Goal: Task Accomplishment & Management: Manage account settings

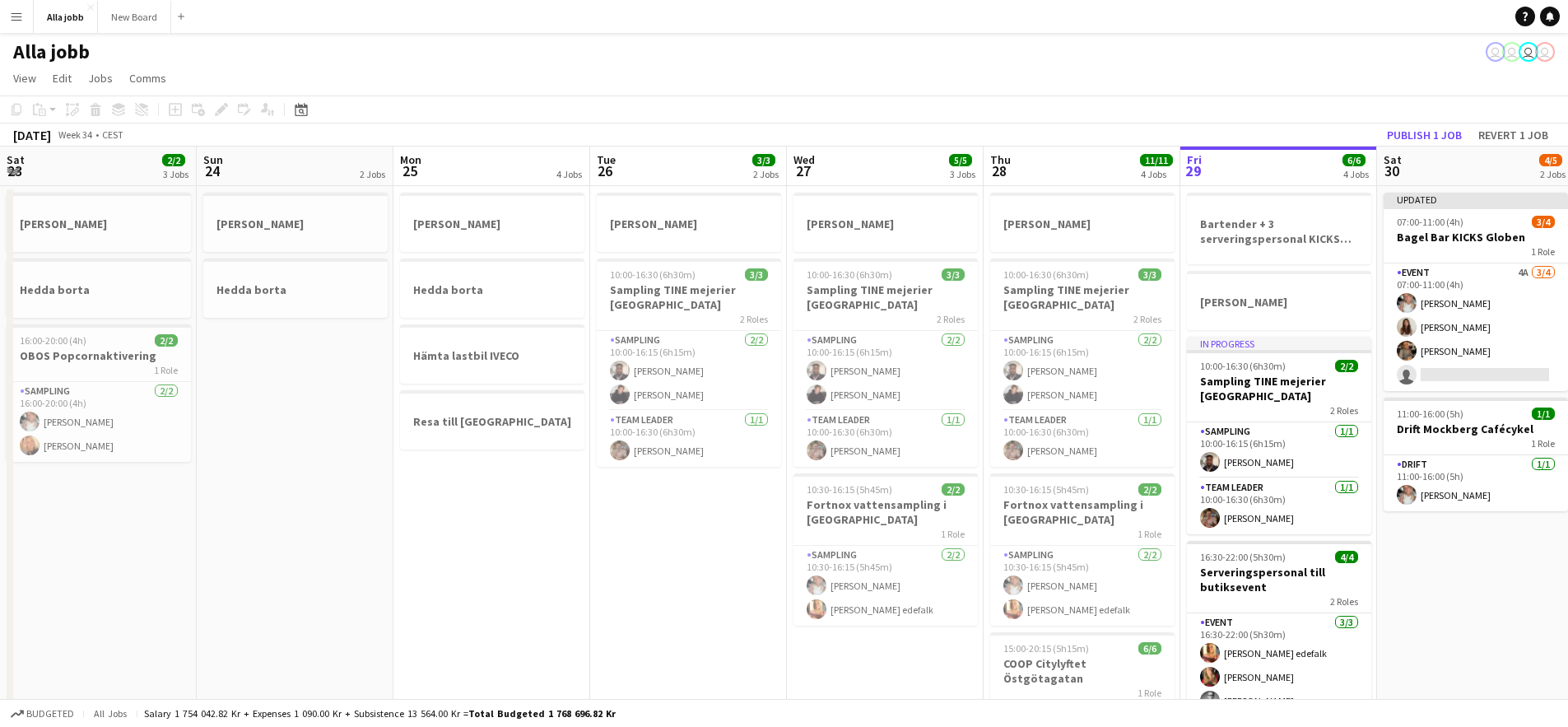
click at [646, 361] on app-calendar-viewport "Sat 23 2/2 3 Jobs Sun 24 2 Jobs Mon 25 4 Jobs Tue 26 3/3 2 Jobs Wed 27 5/5 3 Jo…" at bounding box center [784, 529] width 1568 height 765
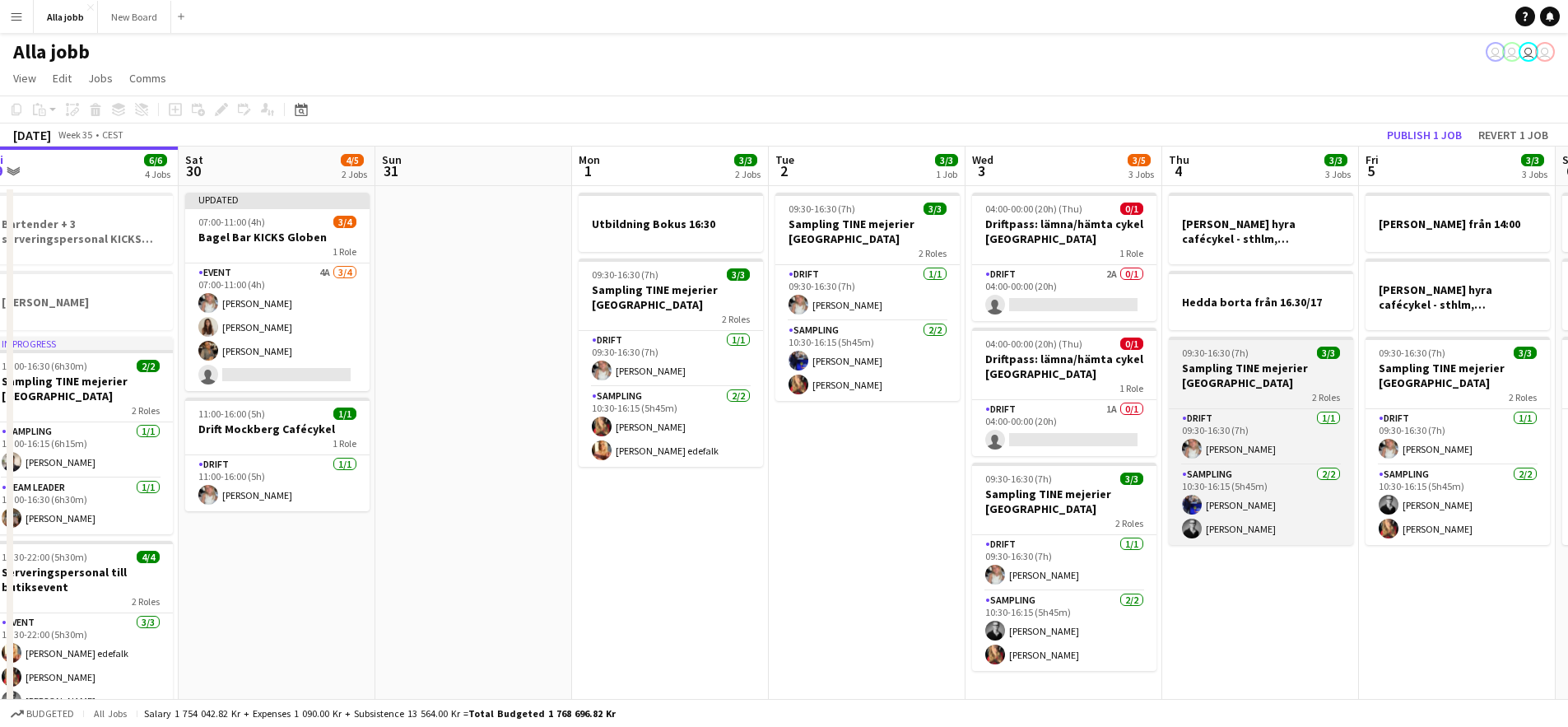
drag, startPoint x: 1130, startPoint y: 332, endPoint x: 882, endPoint y: 340, distance: 248.1
click at [652, 312] on app-calendar-viewport "Tue 26 3/3 2 Jobs Wed 27 5/5 3 Jobs Thu 28 11/11 4 Jobs Fri 29 6/6 4 Jobs Sat 3…" at bounding box center [784, 529] width 1568 height 765
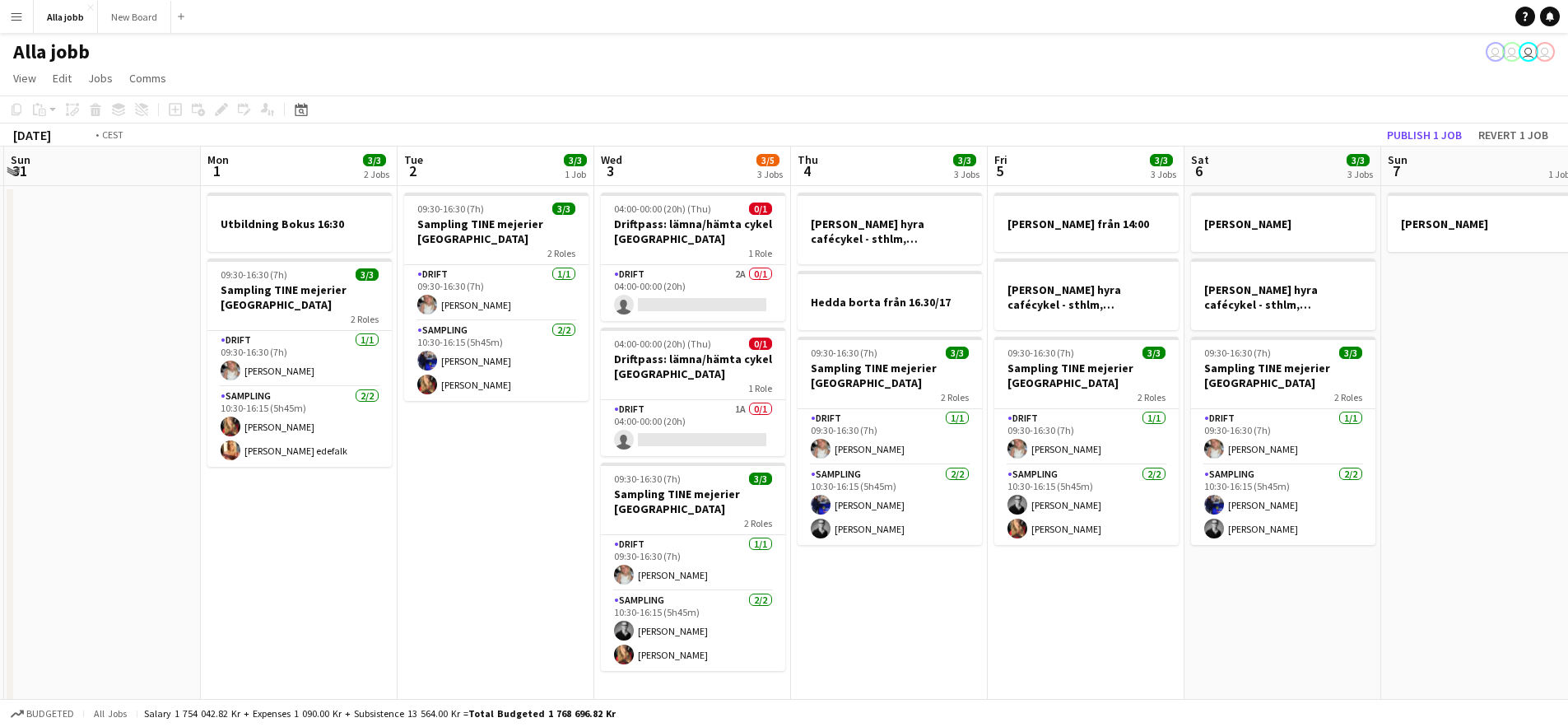
drag, startPoint x: 1095, startPoint y: 341, endPoint x: 647, endPoint y: 312, distance: 448.9
click at [587, 312] on app-calendar-viewport "Thu 28 11/11 4 Jobs Fri 29 6/6 4 Jobs Sat 30 4/5 2 Jobs Sun 31 Mon 1 3/3 2 Jobs…" at bounding box center [784, 529] width 1568 height 765
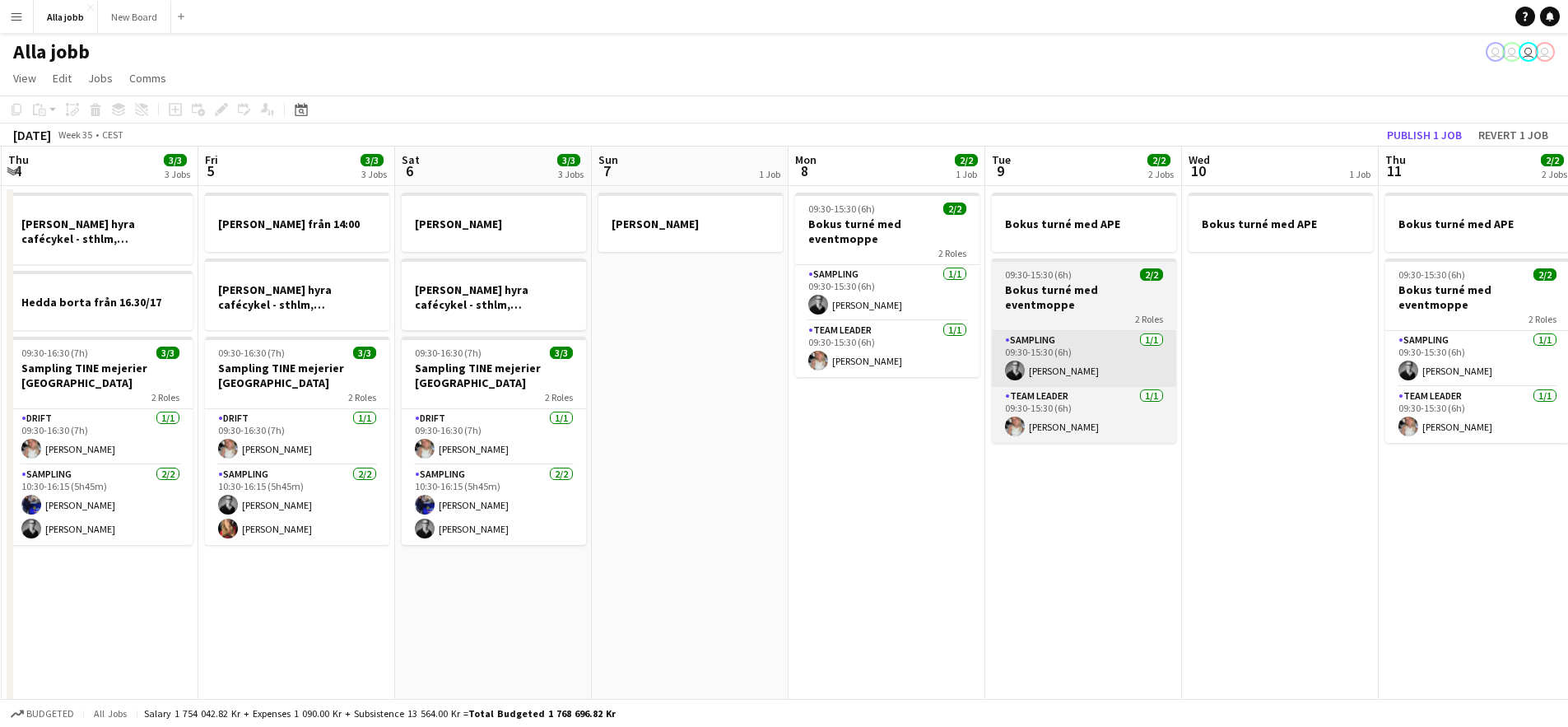
scroll to position [0, 484]
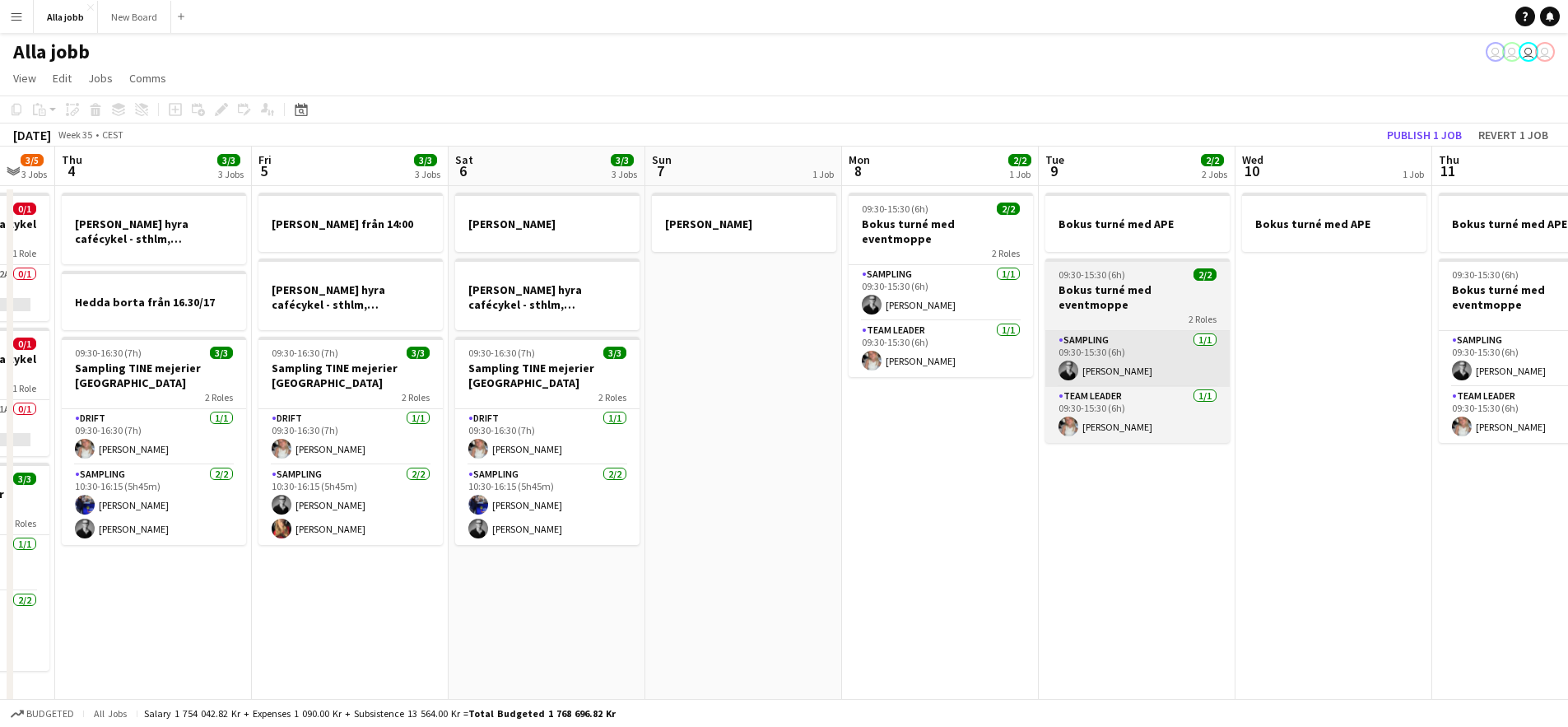
drag, startPoint x: 1031, startPoint y: 346, endPoint x: 619, endPoint y: 321, distance: 412.8
click at [601, 317] on app-calendar-viewport "Mon 1 3/3 2 Jobs Tue 2 3/3 1 Job Wed 3 3/5 3 Jobs Thu 4 3/3 3 Jobs Fri 5 3/3 3 …" at bounding box center [784, 529] width 1568 height 765
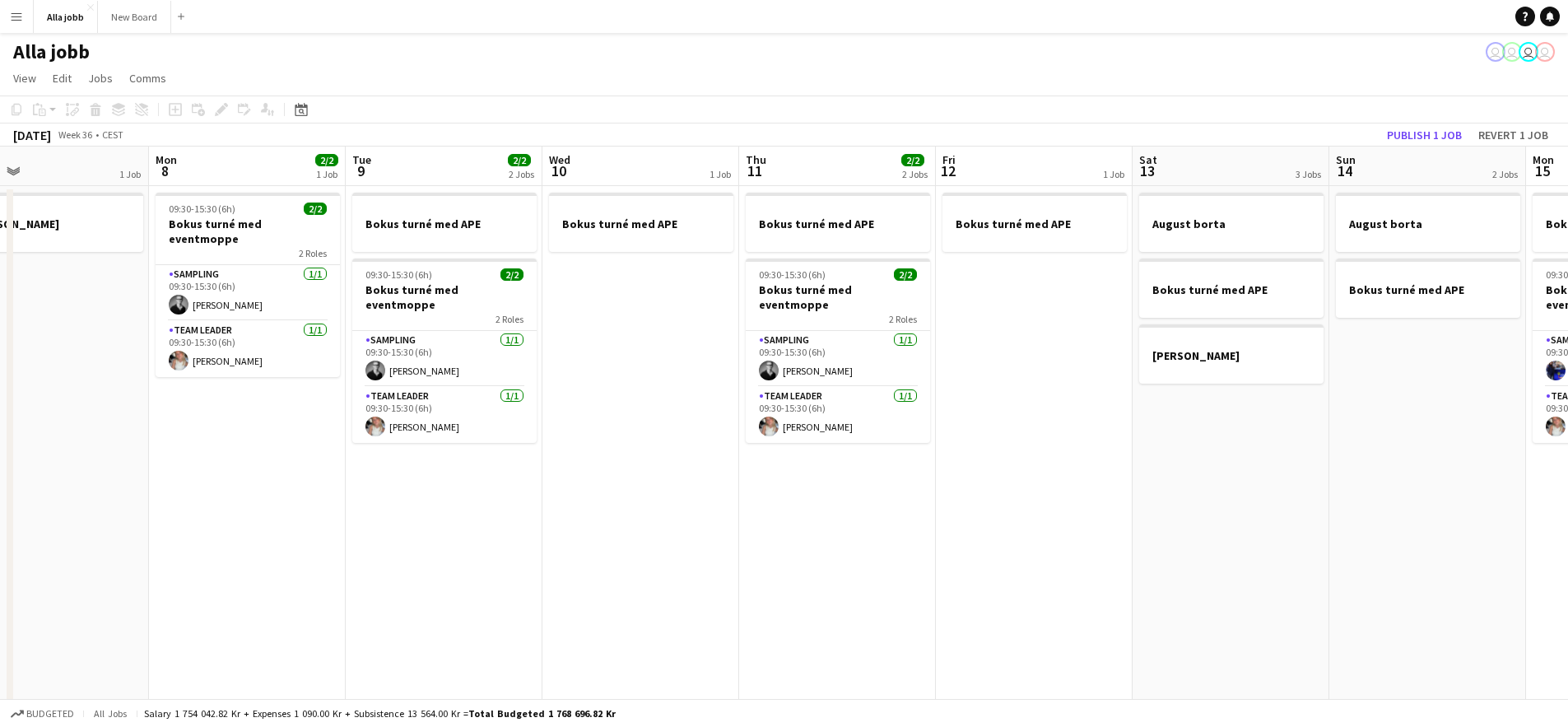
drag, startPoint x: 841, startPoint y: 341, endPoint x: 567, endPoint y: 336, distance: 274.0
click at [571, 338] on app-calendar-viewport "Thu 4 3/3 3 Jobs Fri 5 3/3 3 Jobs Sat 6 3/3 3 Jobs Sun 7 1 Job Mon 8 2/2 1 Job …" at bounding box center [784, 529] width 1568 height 765
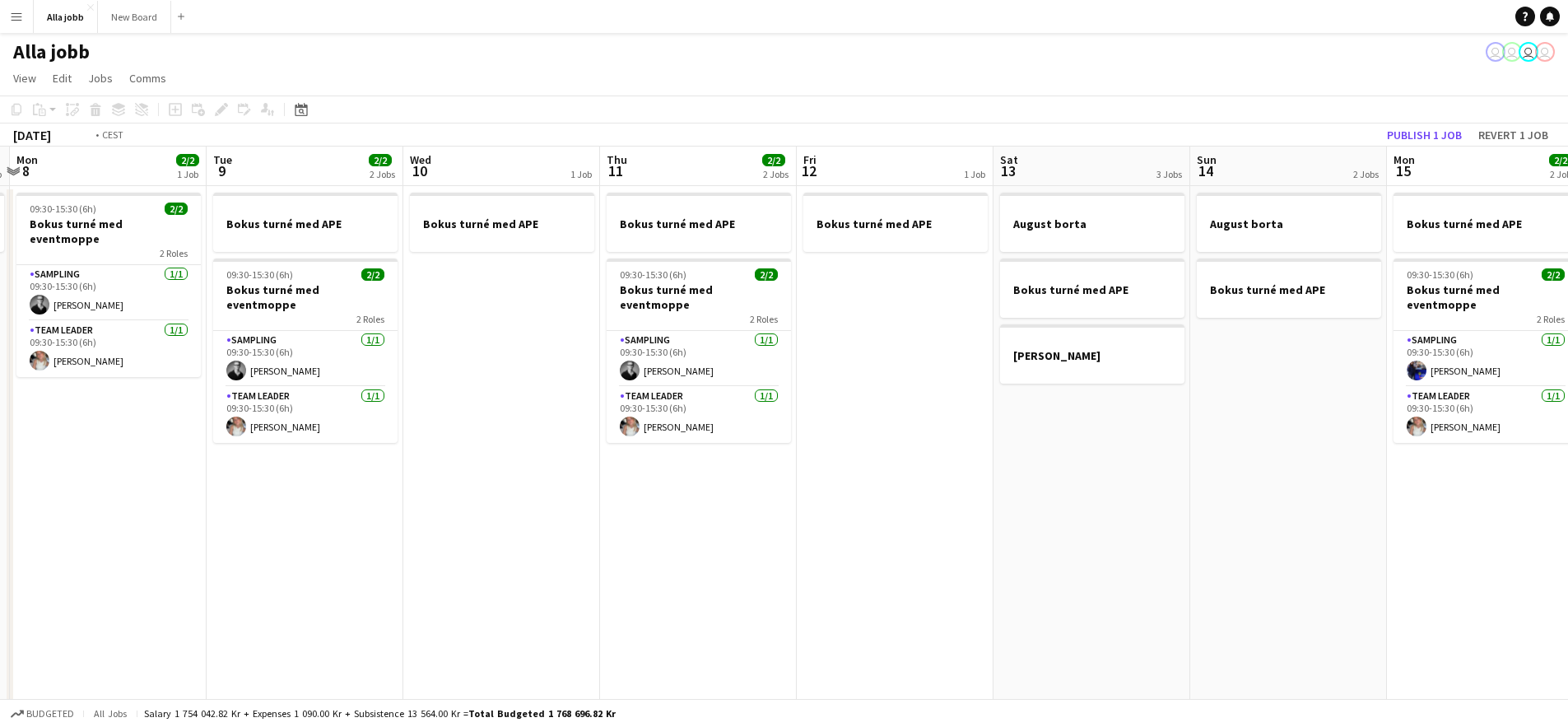
drag, startPoint x: 954, startPoint y: 403, endPoint x: 675, endPoint y: 383, distance: 279.7
click at [698, 388] on app-calendar-viewport "Fri 5 3/3 3 Jobs Sat 6 3/3 3 Jobs Sun 7 1 Job Mon 8 2/2 1 Job Tue 9 2/2 2 Jobs …" at bounding box center [784, 529] width 1568 height 765
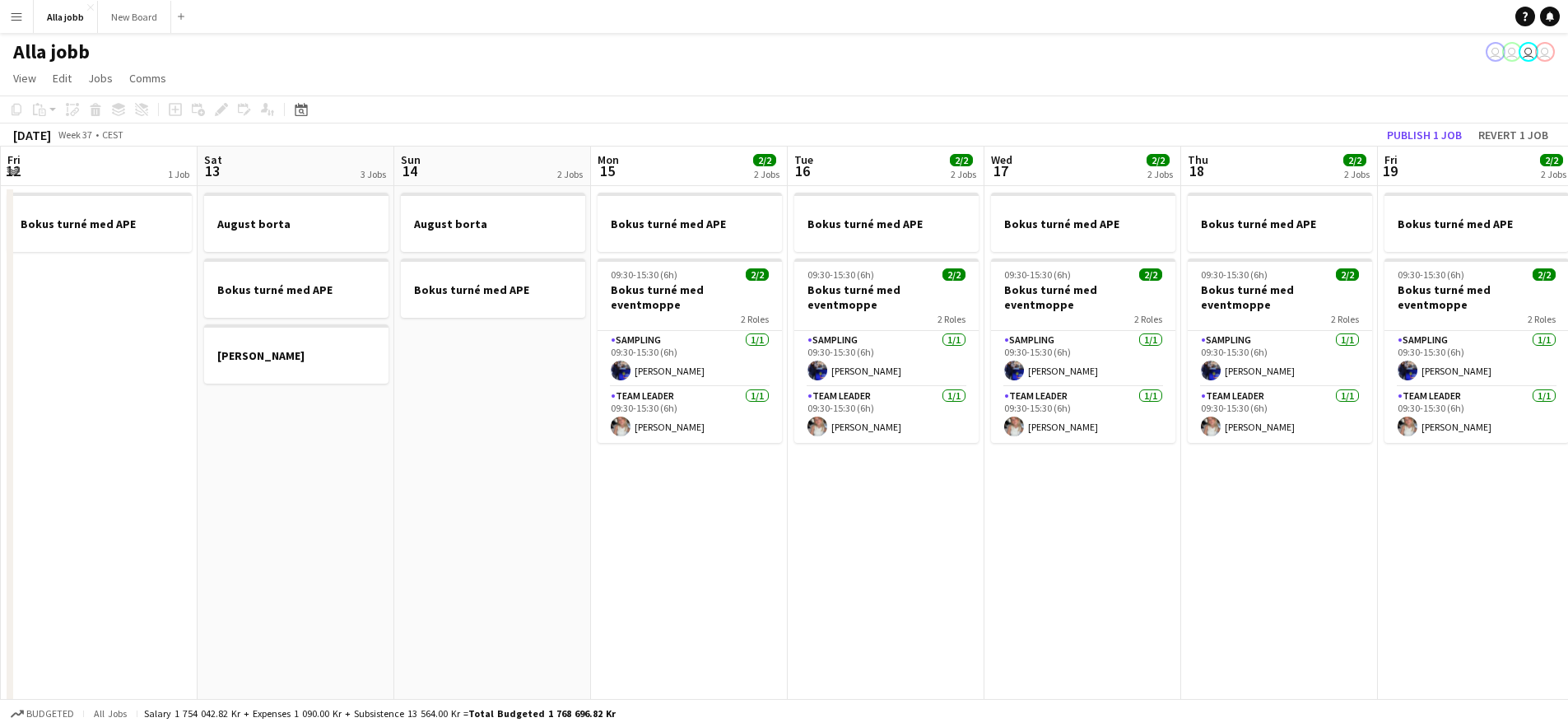
scroll to position [0, 419]
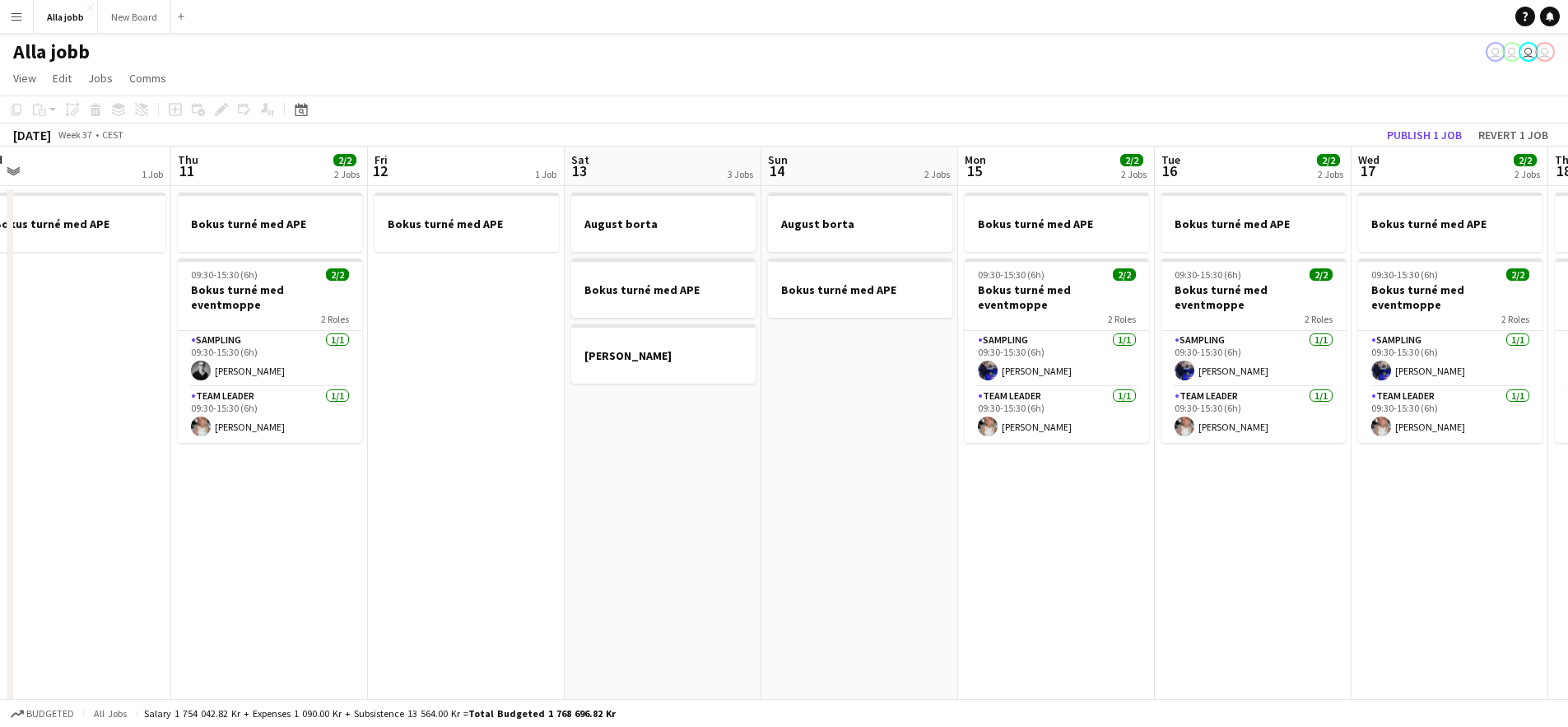
drag, startPoint x: 1167, startPoint y: 380, endPoint x: 1129, endPoint y: 389, distance: 39.1
click at [1129, 389] on app-calendar-viewport "Mon 8 2/2 1 Job Tue 9 2/2 2 Jobs Wed 10 1 Job Thu 11 2/2 2 Jobs Fri 12 1 Job Sa…" at bounding box center [784, 529] width 1568 height 765
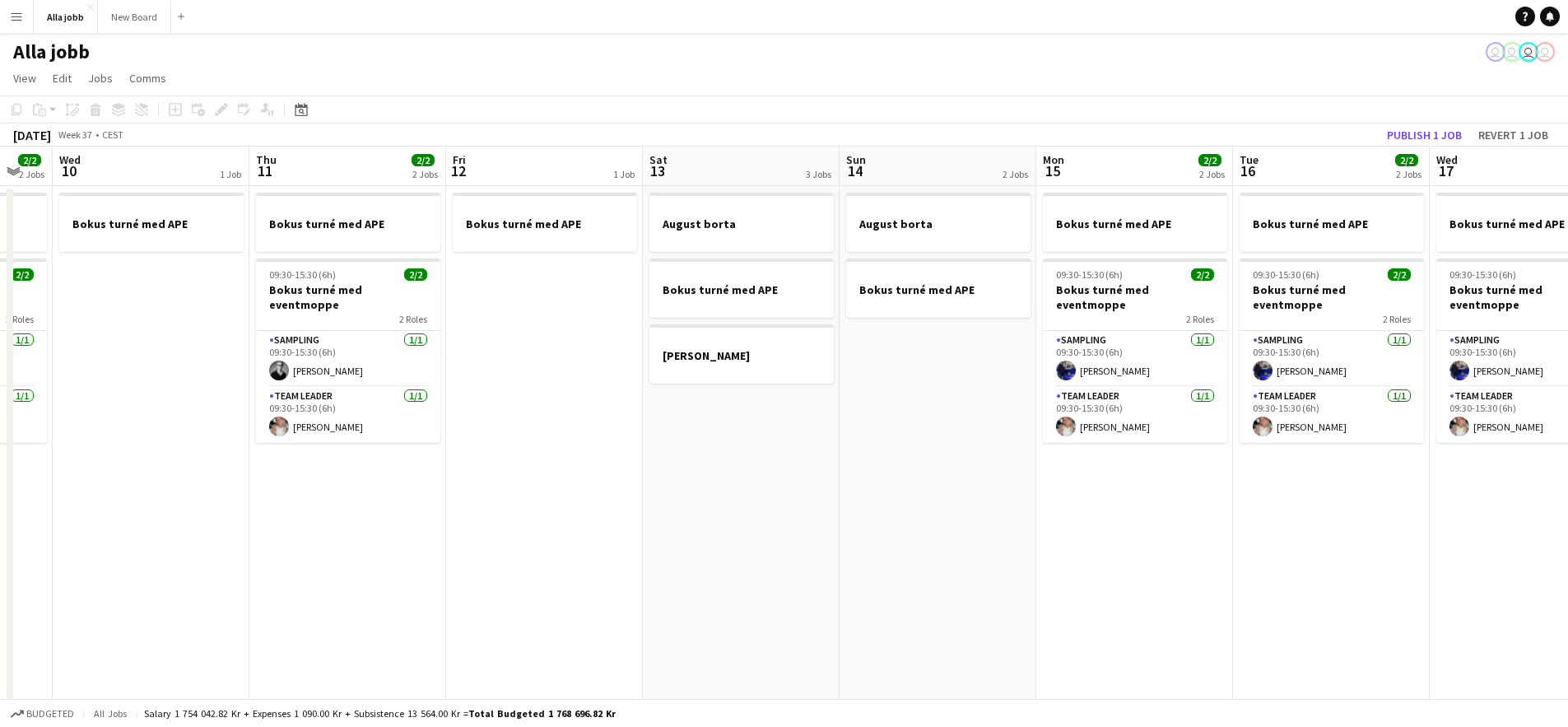
drag, startPoint x: 476, startPoint y: 422, endPoint x: 950, endPoint y: 447, distance: 474.7
click at [919, 443] on app-calendar-viewport "Mon 8 2/2 1 Job Tue 9 2/2 2 Jobs Wed 10 1 Job Thu 11 2/2 2 Jobs Fri 12 1 Job Sa…" at bounding box center [784, 529] width 1568 height 765
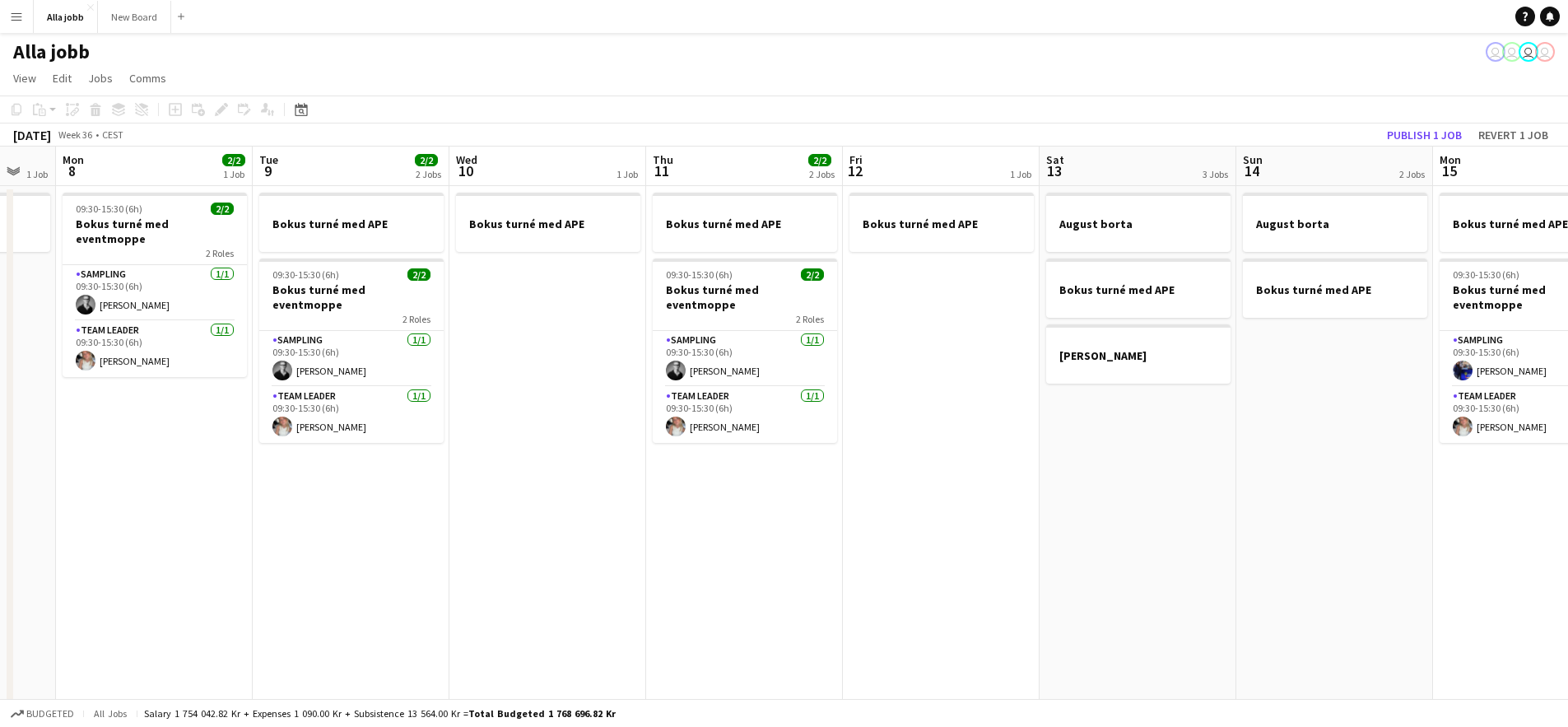
click at [520, 439] on app-date-cell "Bokus turné med APE" at bounding box center [547, 548] width 196 height 725
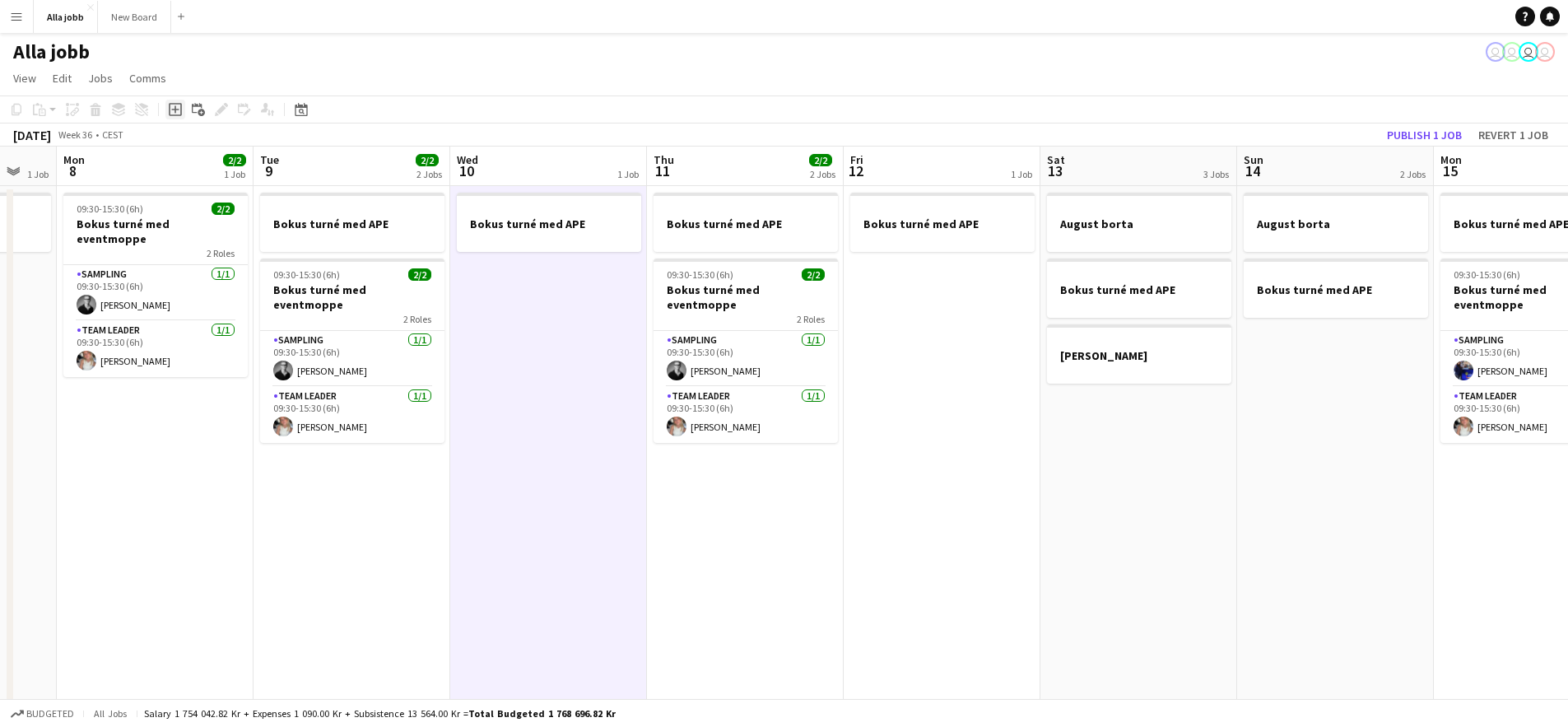
click at [174, 108] on icon at bounding box center [175, 110] width 7 height 7
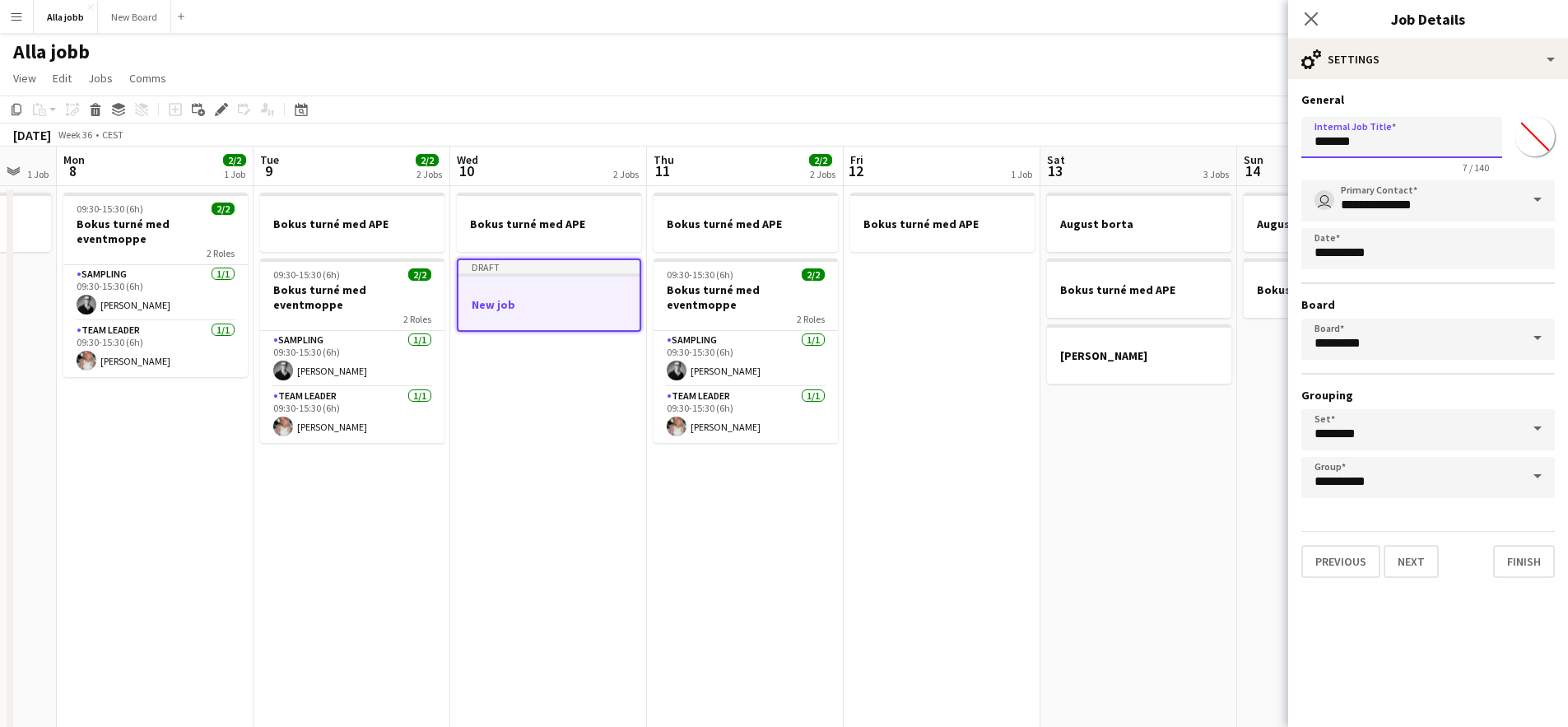
click at [1389, 132] on input "*******" at bounding box center [1402, 138] width 201 height 41
click at [1389, 132] on input "*******" at bounding box center [1402, 138] width 201 height 41
click at [1434, 137] on input "**********" at bounding box center [1402, 138] width 201 height 41
type input "**********"
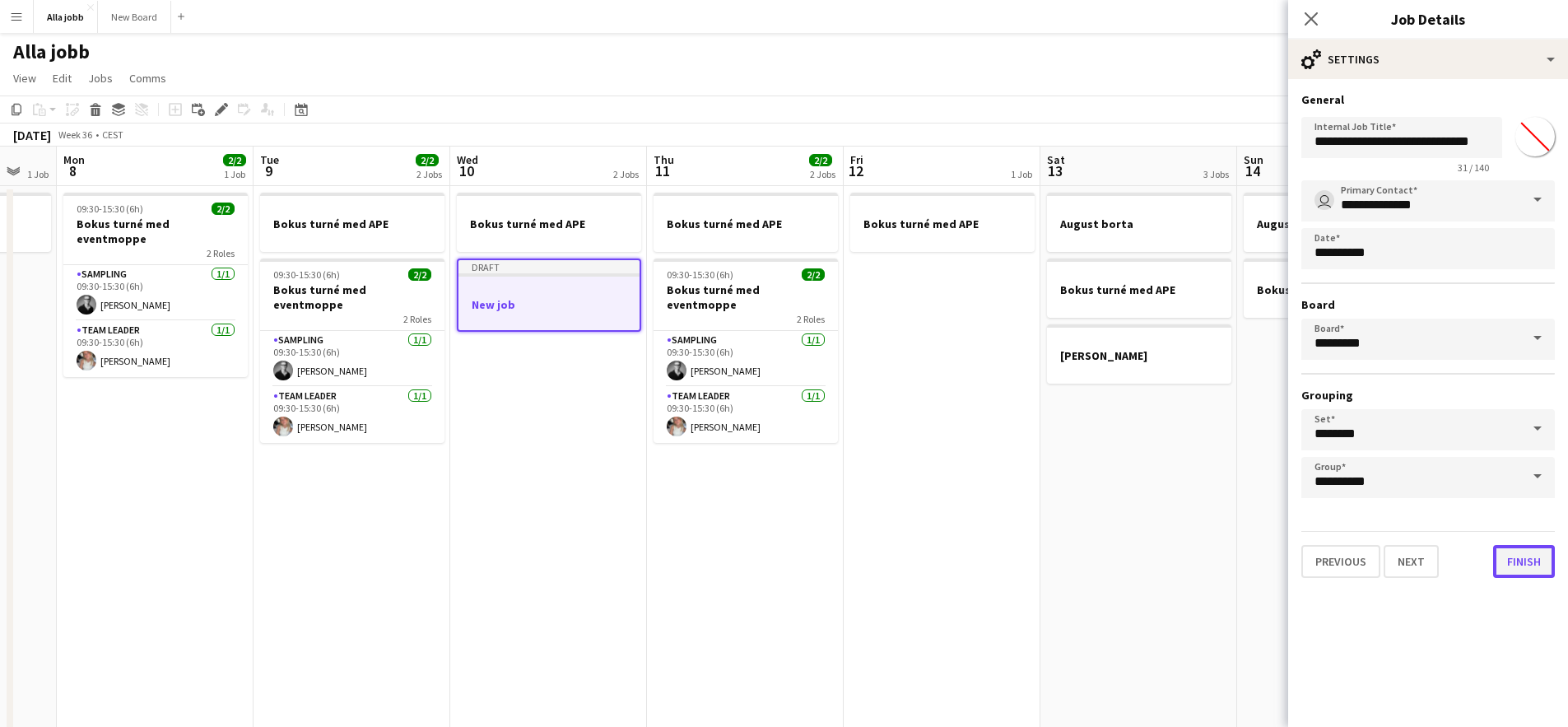
click at [1534, 559] on button "Finish" at bounding box center [1524, 562] width 62 height 33
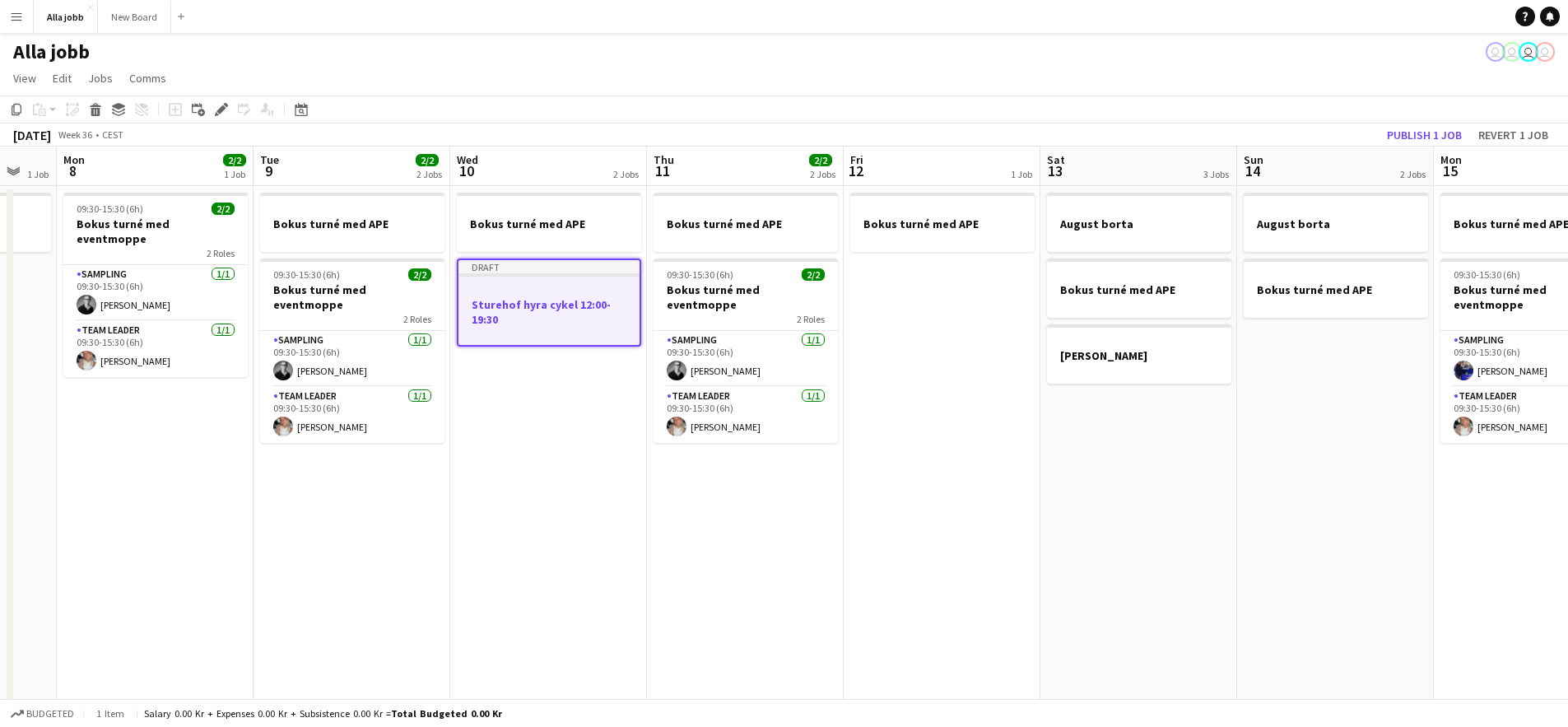
click at [565, 316] on h3 "Sturehof hyra cykel 12:00-19:30" at bounding box center [549, 312] width 181 height 29
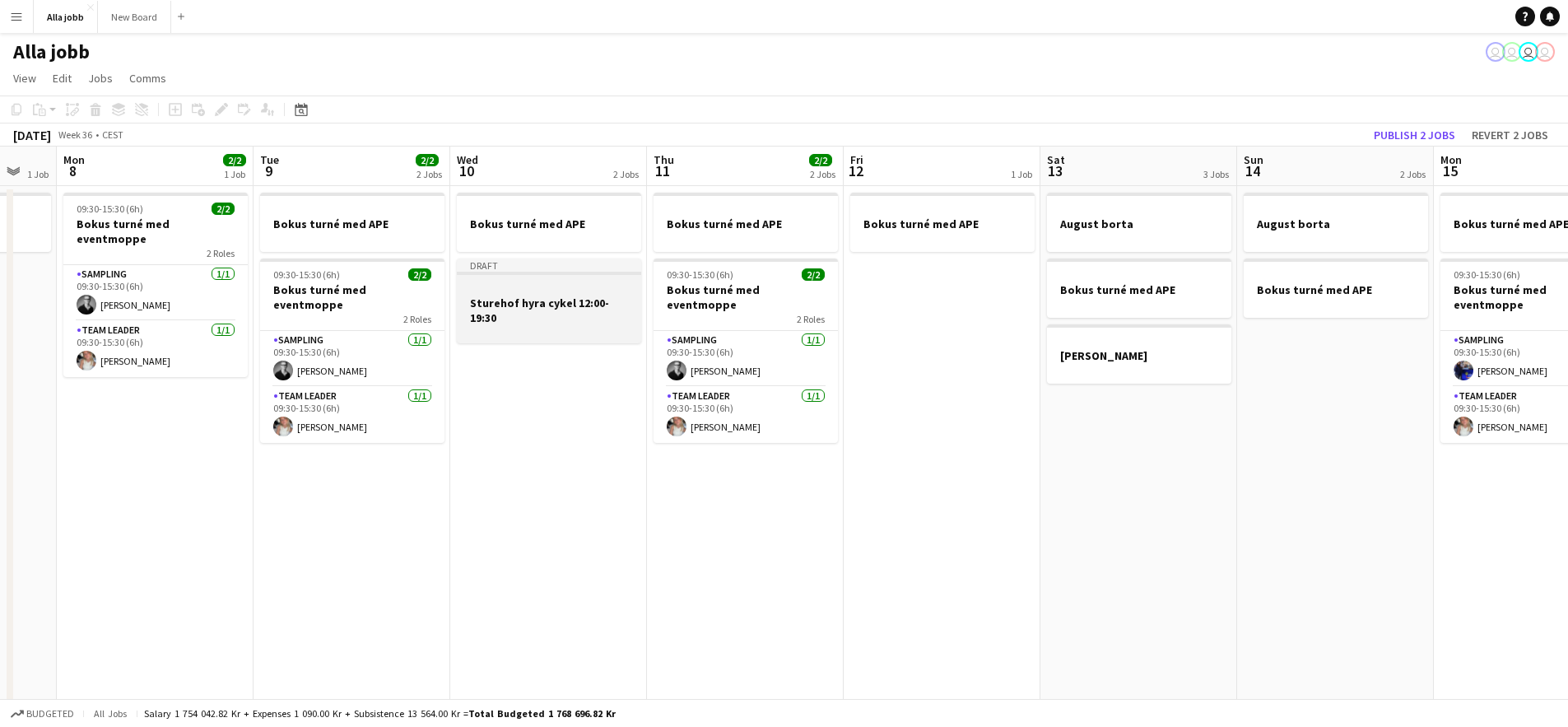
click at [565, 316] on h3 "Sturehof hyra cykel 12:00-19:30" at bounding box center [549, 310] width 185 height 29
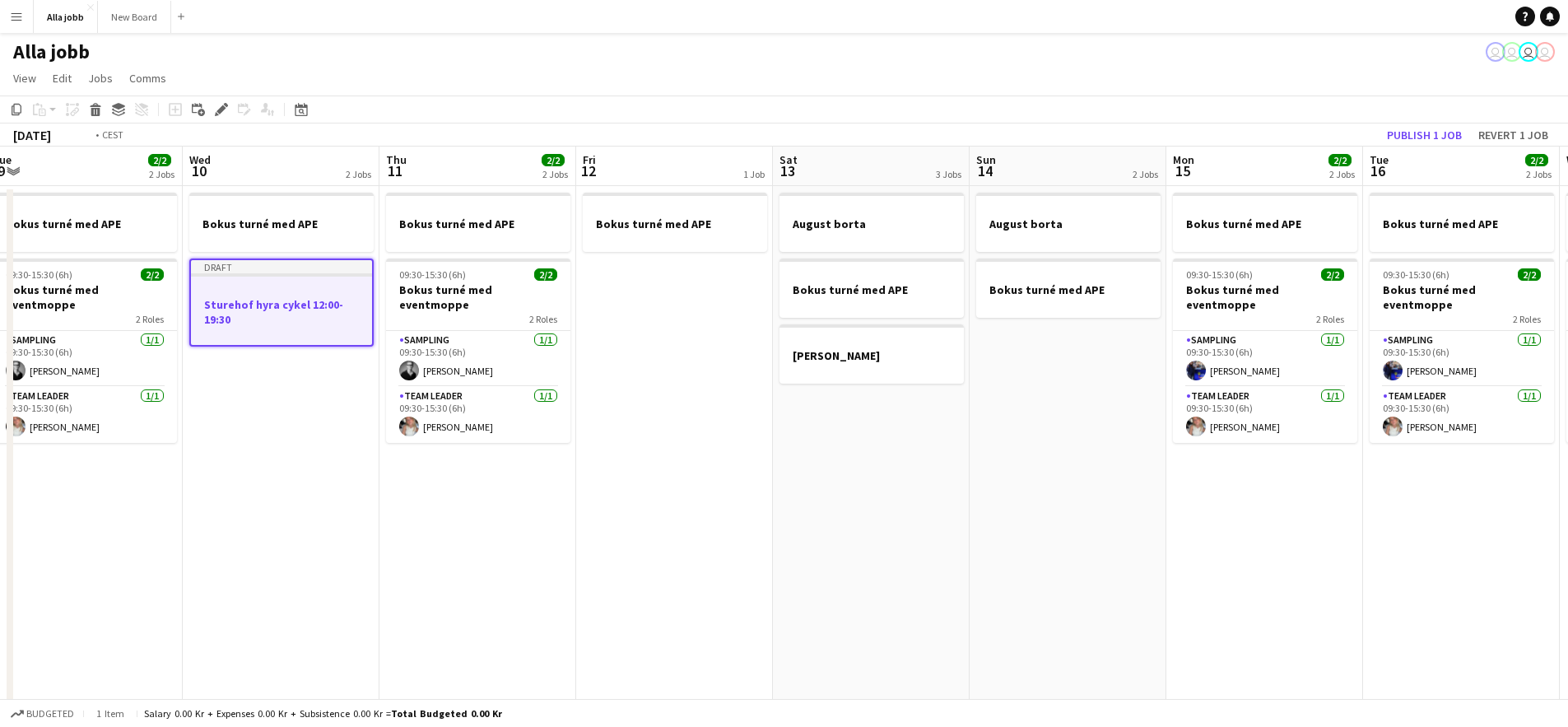
drag, startPoint x: 951, startPoint y: 461, endPoint x: 743, endPoint y: 444, distance: 208.7
click at [742, 443] on app-calendar-viewport "Sat 6 3/3 3 Jobs Sun 7 1 Job Mon 8 2/2 1 Job Tue 9 2/2 2 Jobs Wed 10 2 Jobs Thu…" at bounding box center [784, 529] width 1568 height 765
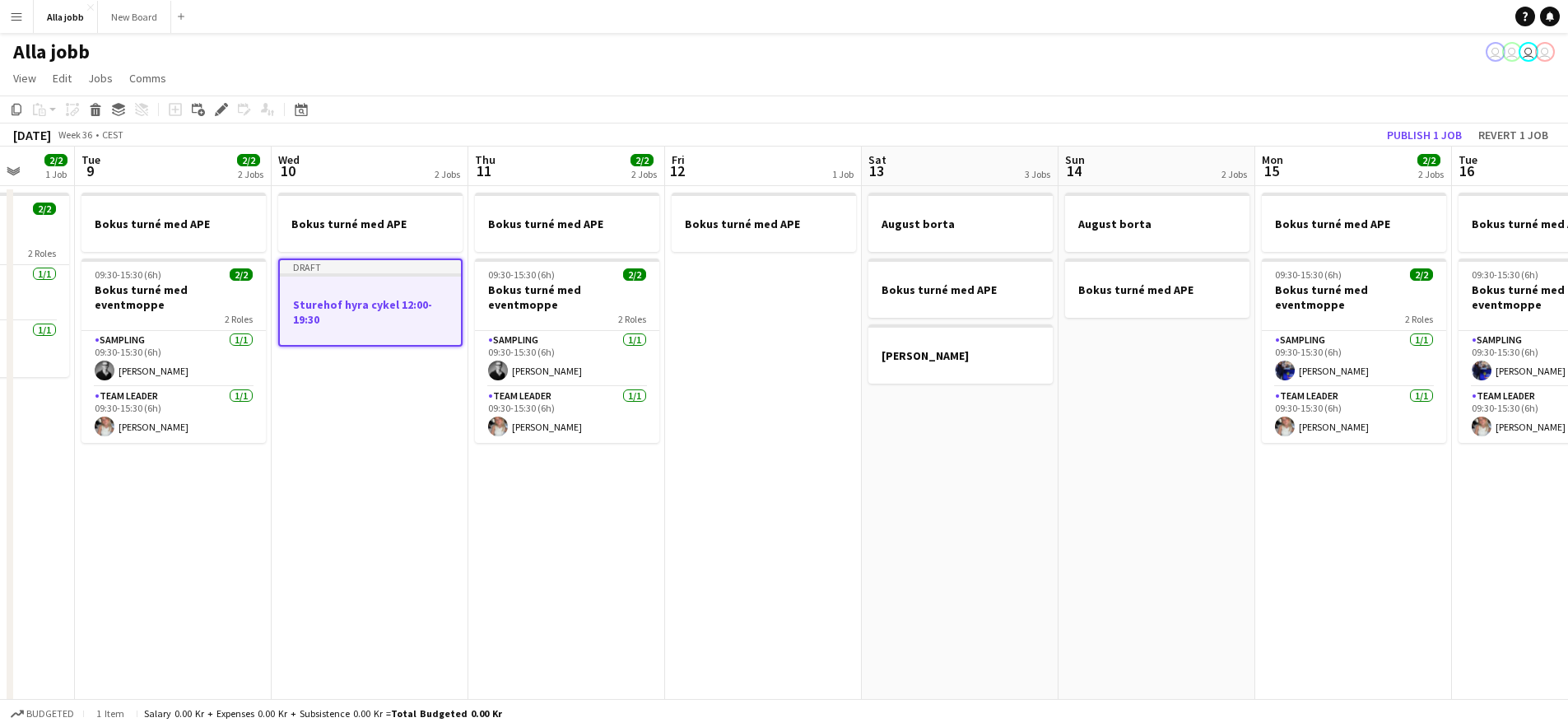
drag, startPoint x: 1130, startPoint y: 475, endPoint x: 888, endPoint y: 478, distance: 242.0
click at [905, 475] on app-calendar-viewport "Sat 6 3/3 3 Jobs Sun 7 1 Job Mon 8 2/2 1 Job Tue 9 2/2 2 Jobs Wed 10 2 Jobs Thu…" at bounding box center [784, 529] width 1568 height 765
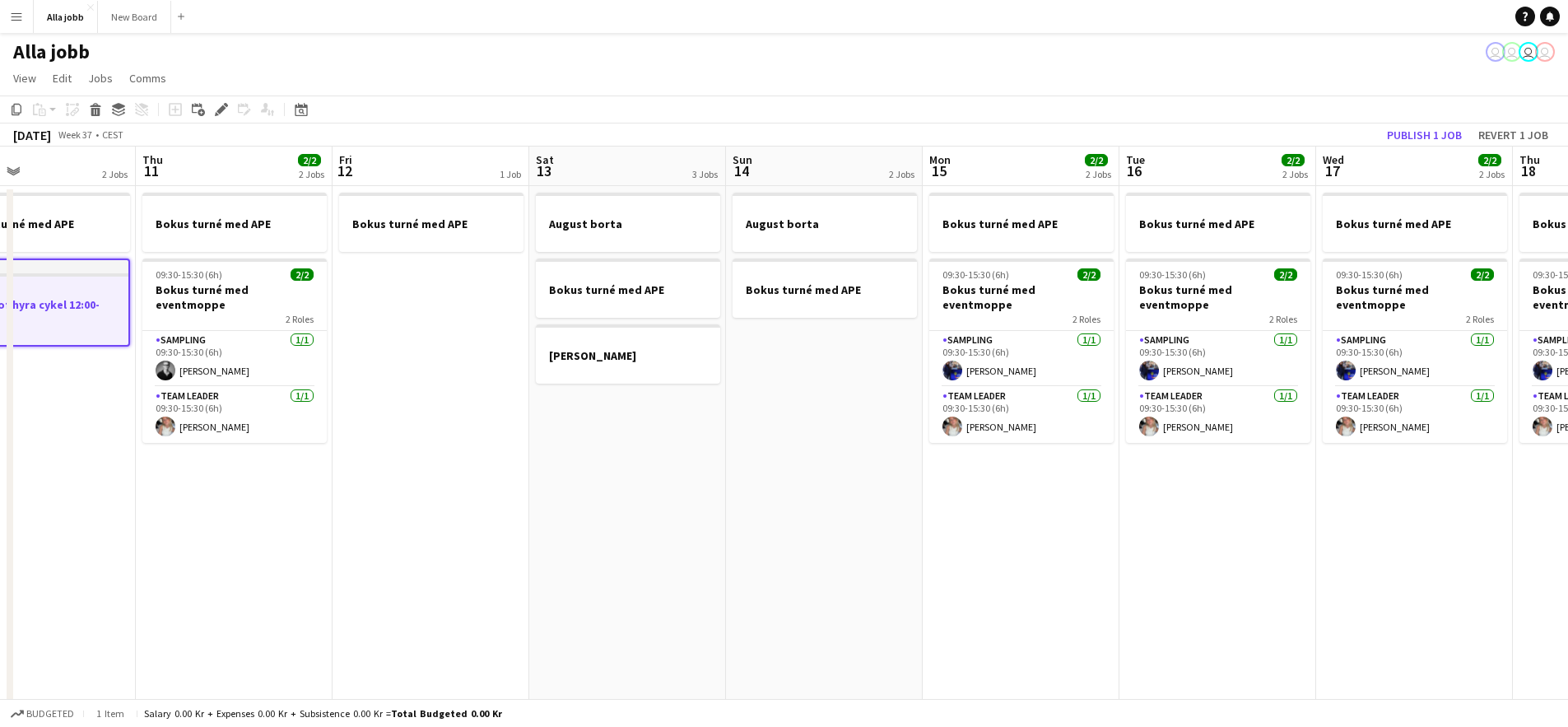
click at [1387, 489] on app-date-cell "Bokus turné med APE 09:30-15:30 (6h) 2/2 Bokus turné med eventmoppe 2 Roles Sam…" at bounding box center [1414, 548] width 196 height 725
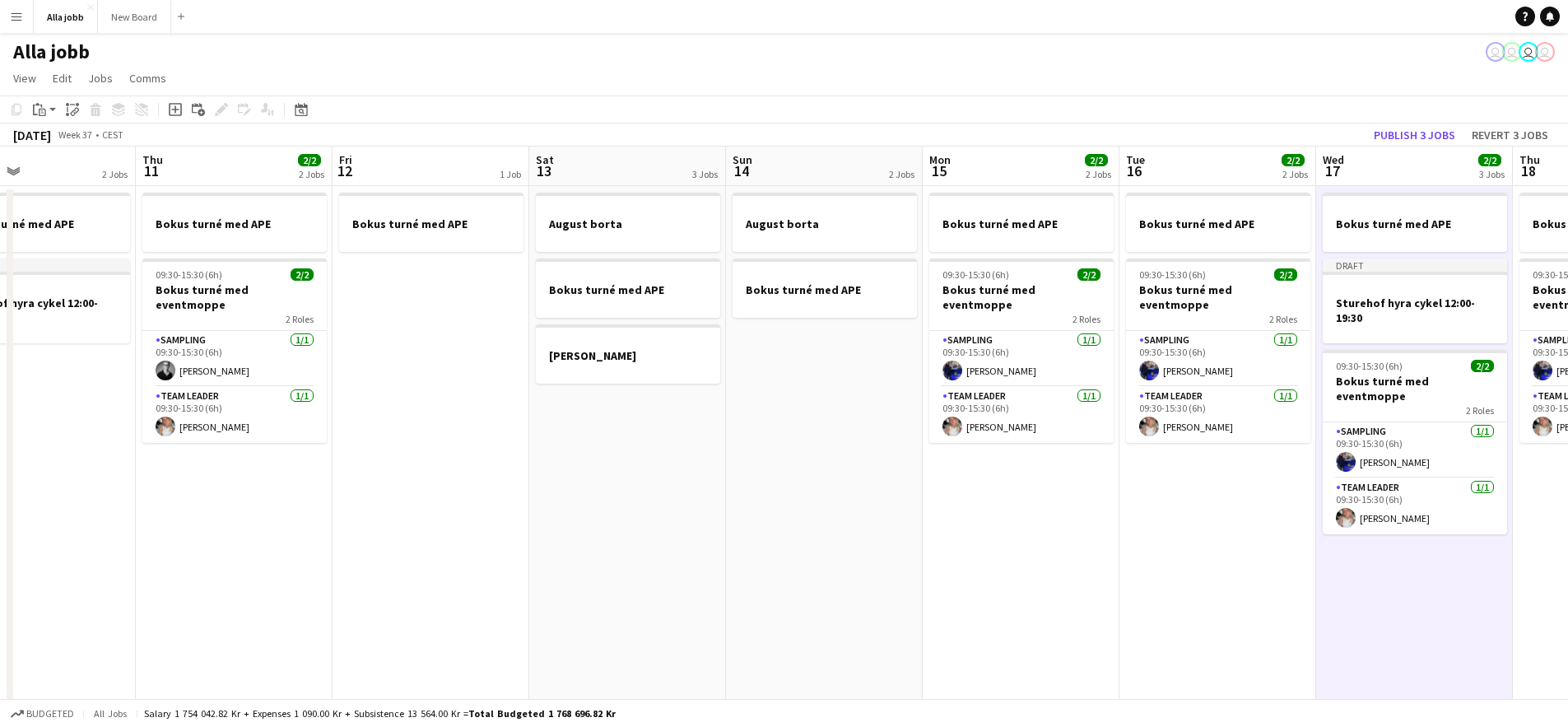
click at [1270, 548] on app-date-cell "Bokus turné med APE 09:30-15:30 (6h) 2/2 Bokus turné med eventmoppe 2 Roles Sam…" at bounding box center [1217, 548] width 196 height 725
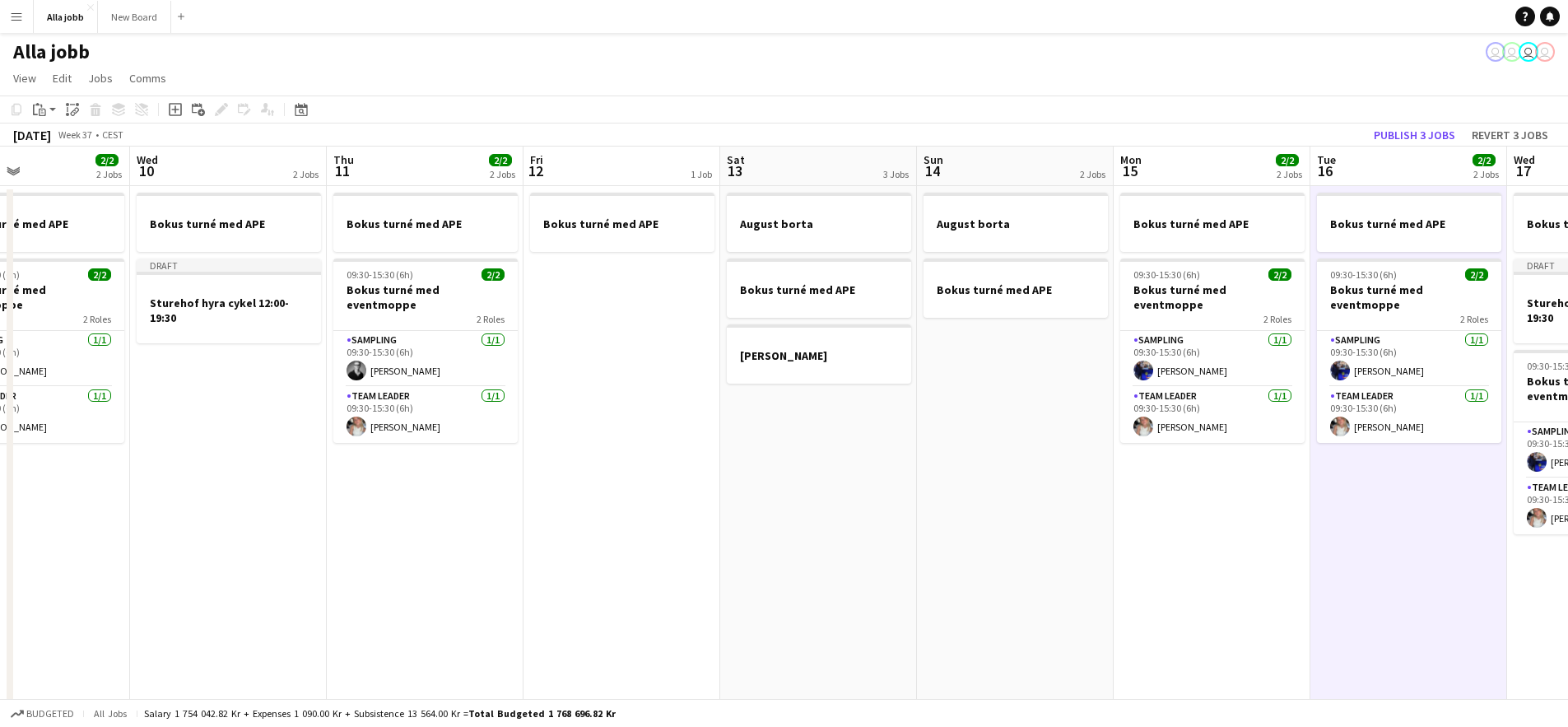
drag, startPoint x: 809, startPoint y: 477, endPoint x: 1206, endPoint y: 474, distance: 397.0
click at [1194, 469] on app-calendar-viewport "Sun 7 1 Job Mon 8 2/2 1 Job Tue 9 2/2 2 Jobs Wed 10 2 Jobs Thu 11 2/2 2 Jobs Fr…" at bounding box center [784, 529] width 1568 height 765
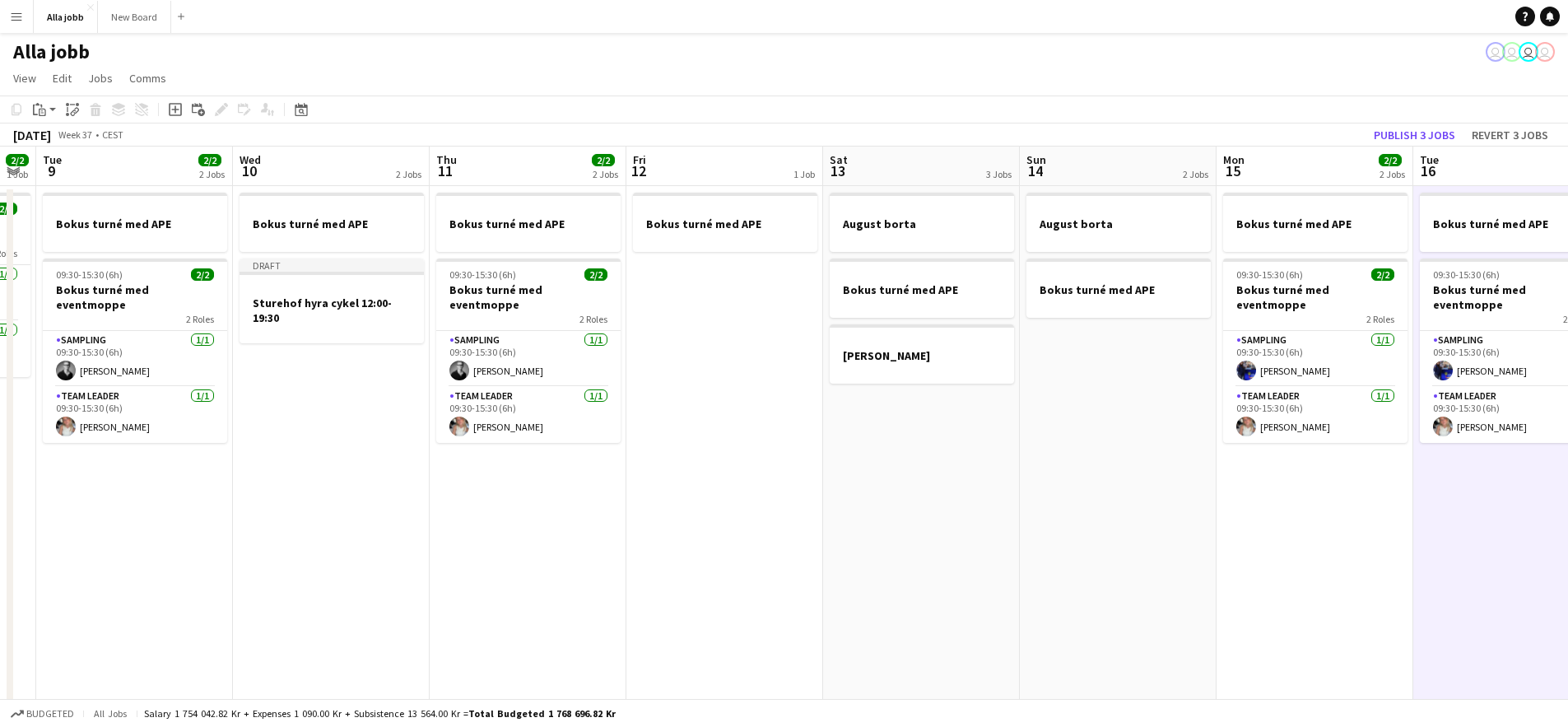
drag, startPoint x: 1206, startPoint y: 475, endPoint x: 1088, endPoint y: 484, distance: 118.3
click at [1090, 484] on app-calendar-viewport "Sat 6 3/3 3 Jobs Sun 7 1 Job Mon 8 2/2 1 Job Tue 9 2/2 2 Jobs Wed 10 2 Jobs Thu…" at bounding box center [784, 529] width 1568 height 765
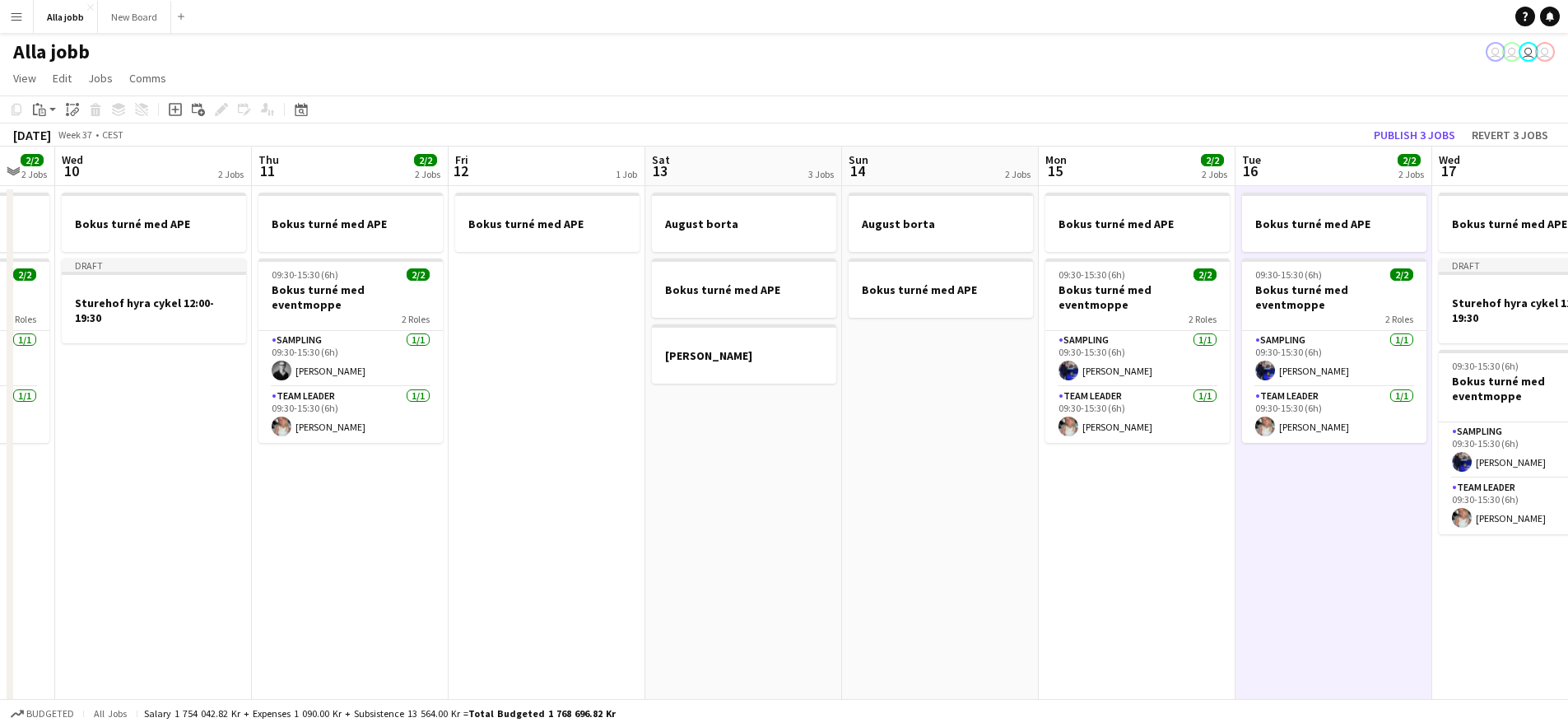
drag, startPoint x: 1099, startPoint y: 503, endPoint x: 1029, endPoint y: 501, distance: 70.0
click at [1037, 502] on app-calendar-viewport "Sun 7 1 Job Mon 8 2/2 1 Job Tue 9 2/2 2 Jobs Wed 10 2 Jobs Thu 11 2/2 2 Jobs Fr…" at bounding box center [784, 529] width 1568 height 765
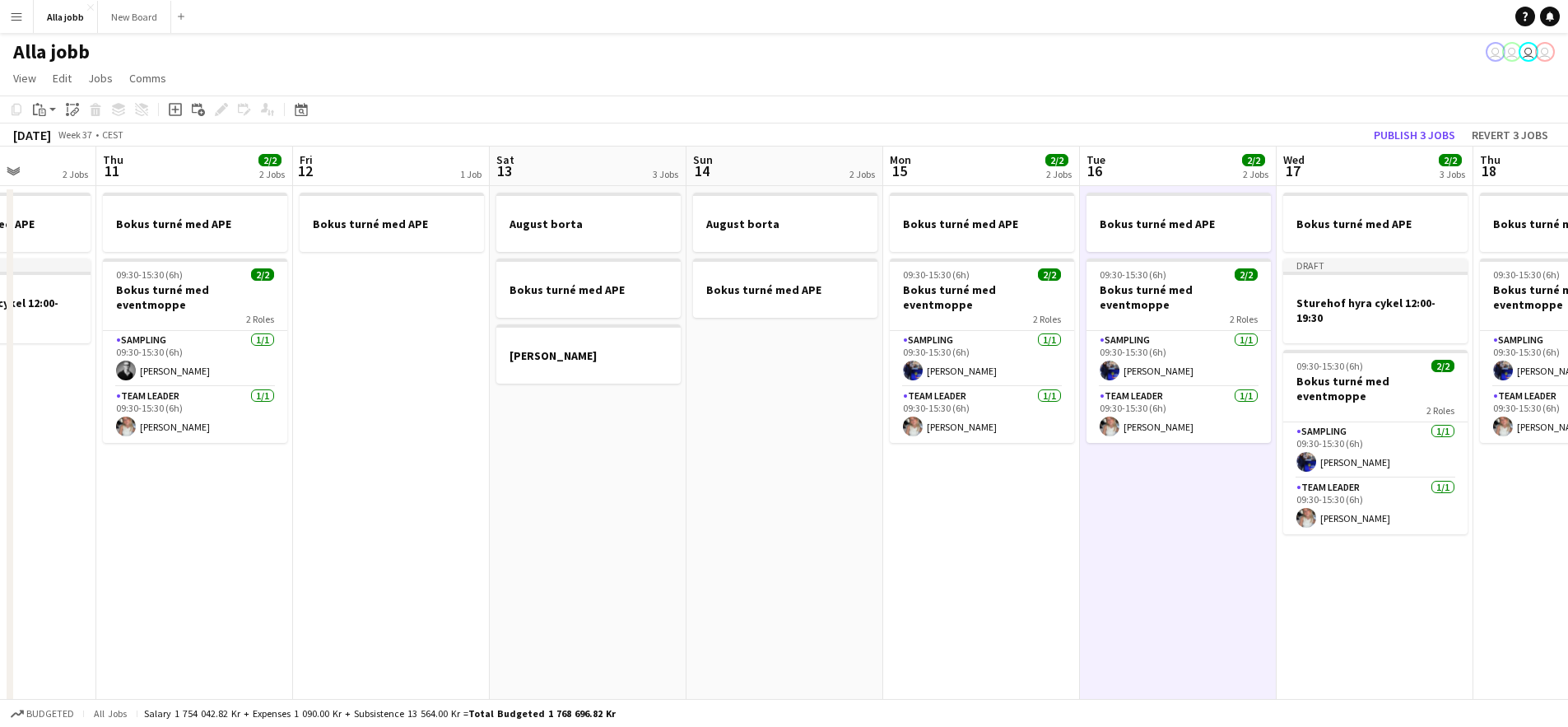
scroll to position [0, 579]
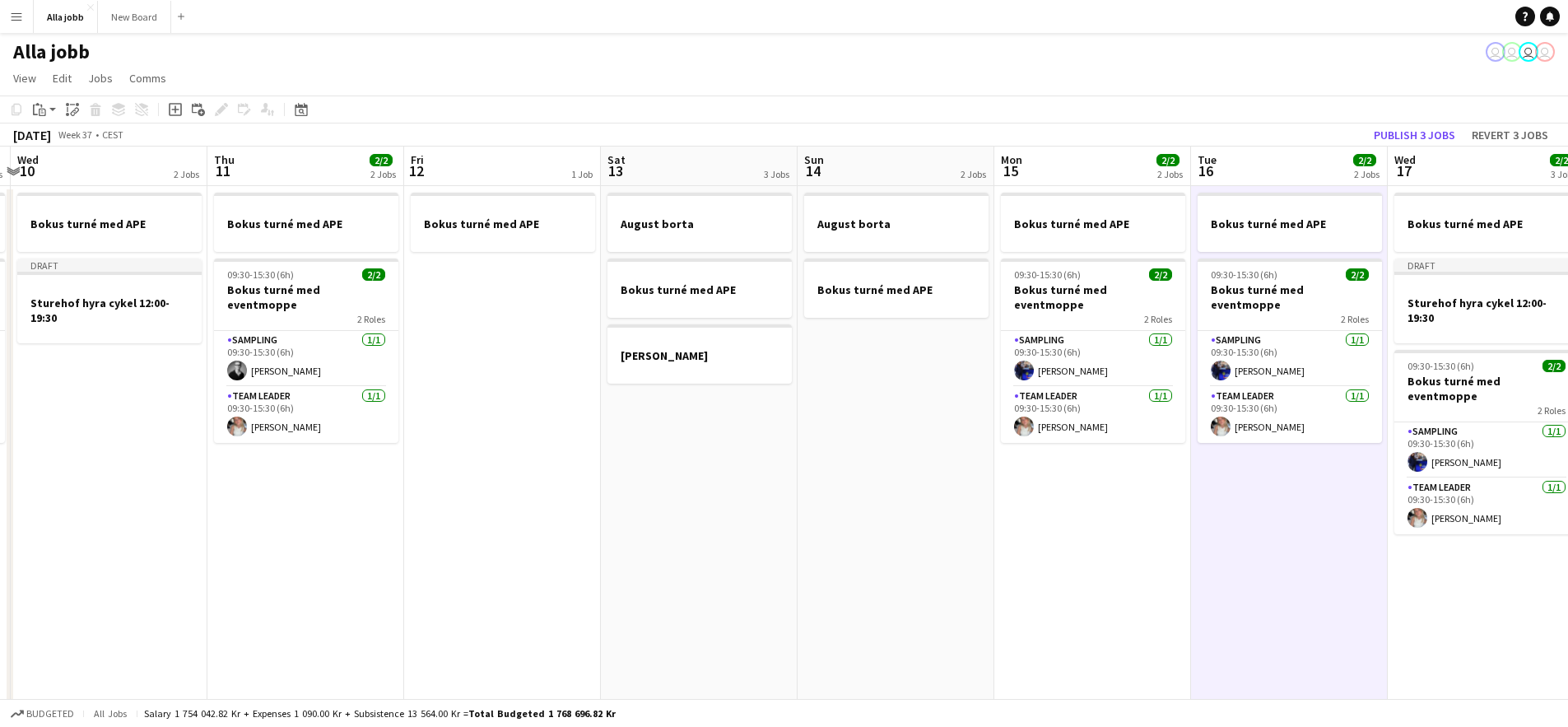
drag, startPoint x: 1163, startPoint y: 533, endPoint x: 989, endPoint y: 519, distance: 174.6
click at [989, 519] on app-calendar-viewport "Sun 7 1 Job Mon 8 2/2 1 Job Tue 9 2/2 2 Jobs Wed 10 2 Jobs Thu 11 2/2 2 Jobs Fr…" at bounding box center [784, 529] width 1568 height 765
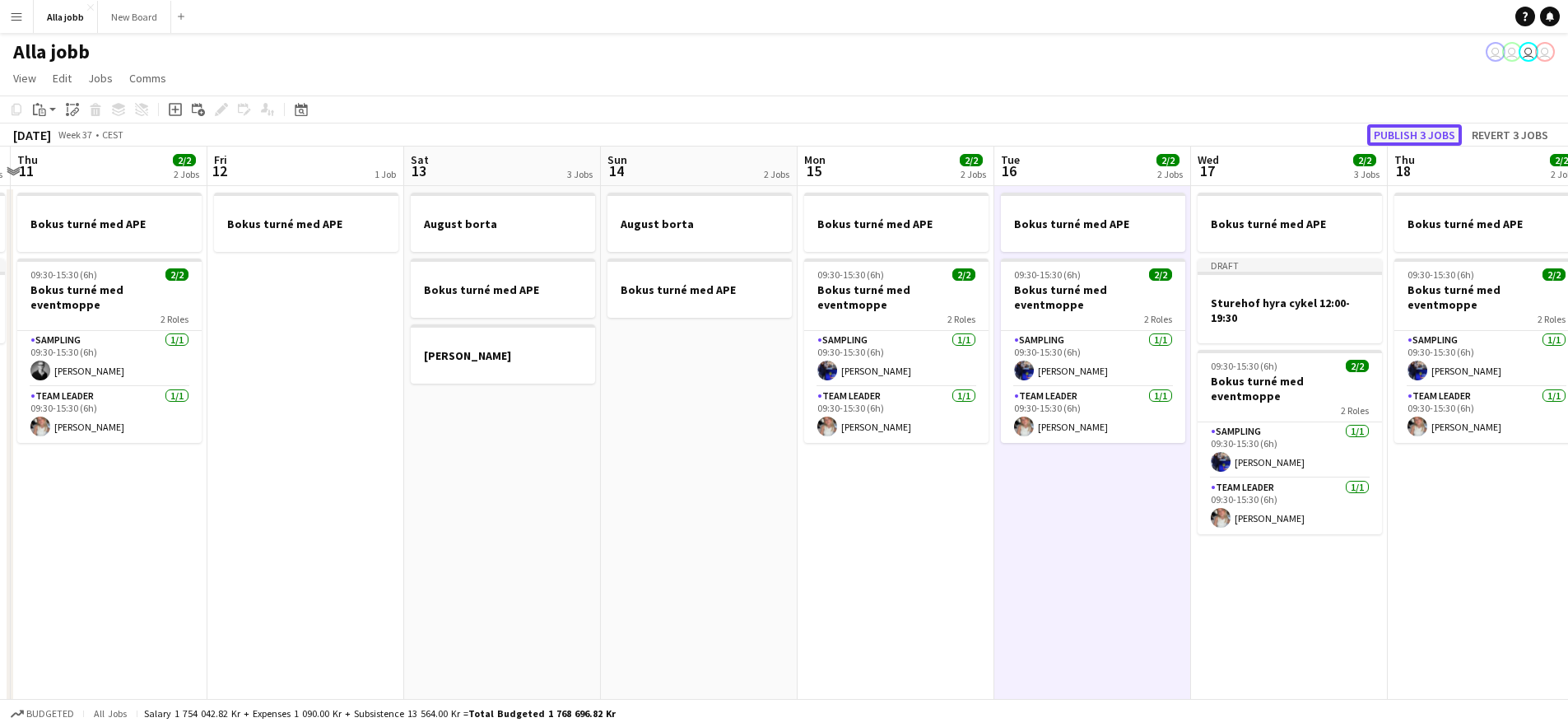
click at [1412, 132] on button "Publish 3 jobs" at bounding box center [1414, 135] width 95 height 21
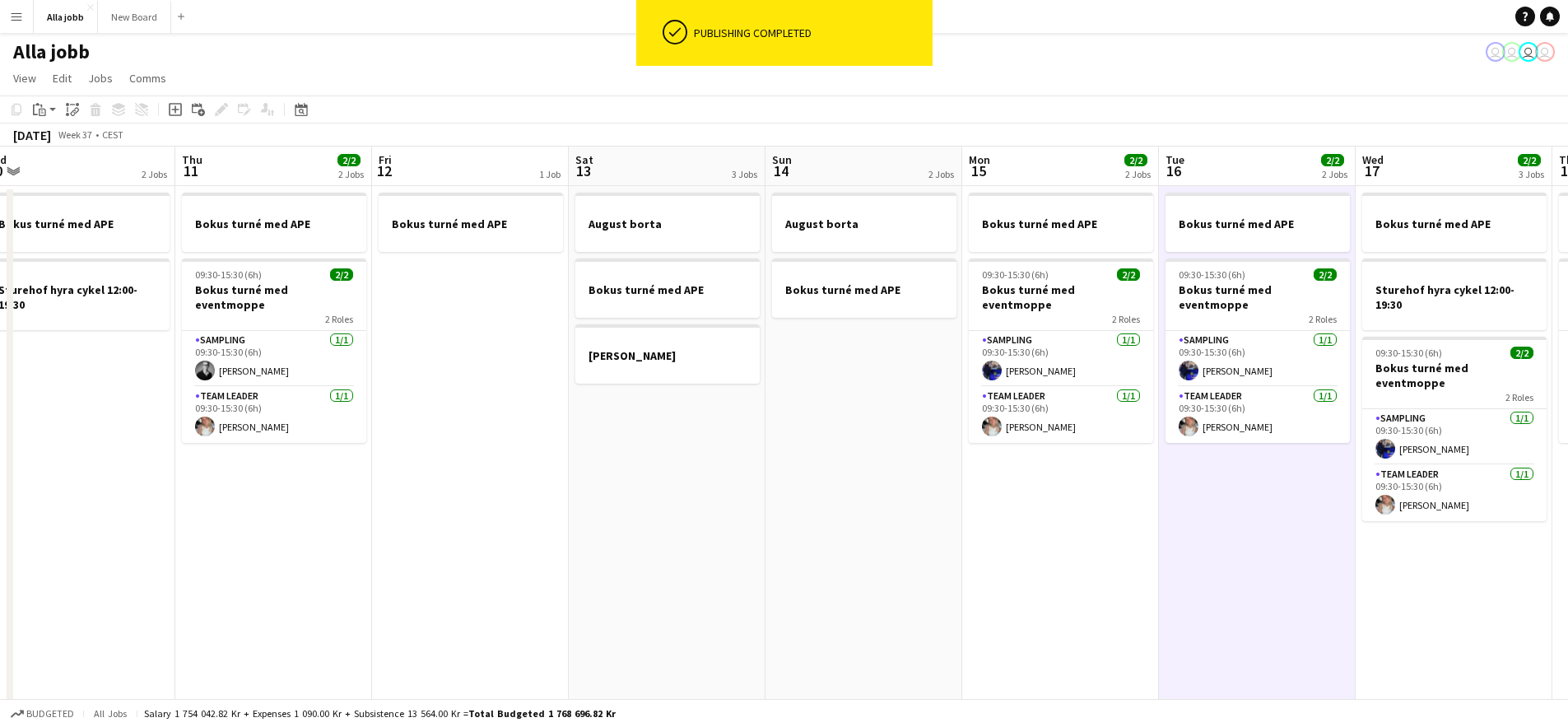
drag, startPoint x: 657, startPoint y: 511, endPoint x: 1182, endPoint y: 447, distance: 528.9
click at [1182, 447] on app-calendar-viewport "Mon 8 2/2 1 Job Tue 9 2/2 2 Jobs Wed 10 2 Jobs Thu 11 2/2 2 Jobs Fri 12 1 Job S…" at bounding box center [784, 529] width 1568 height 765
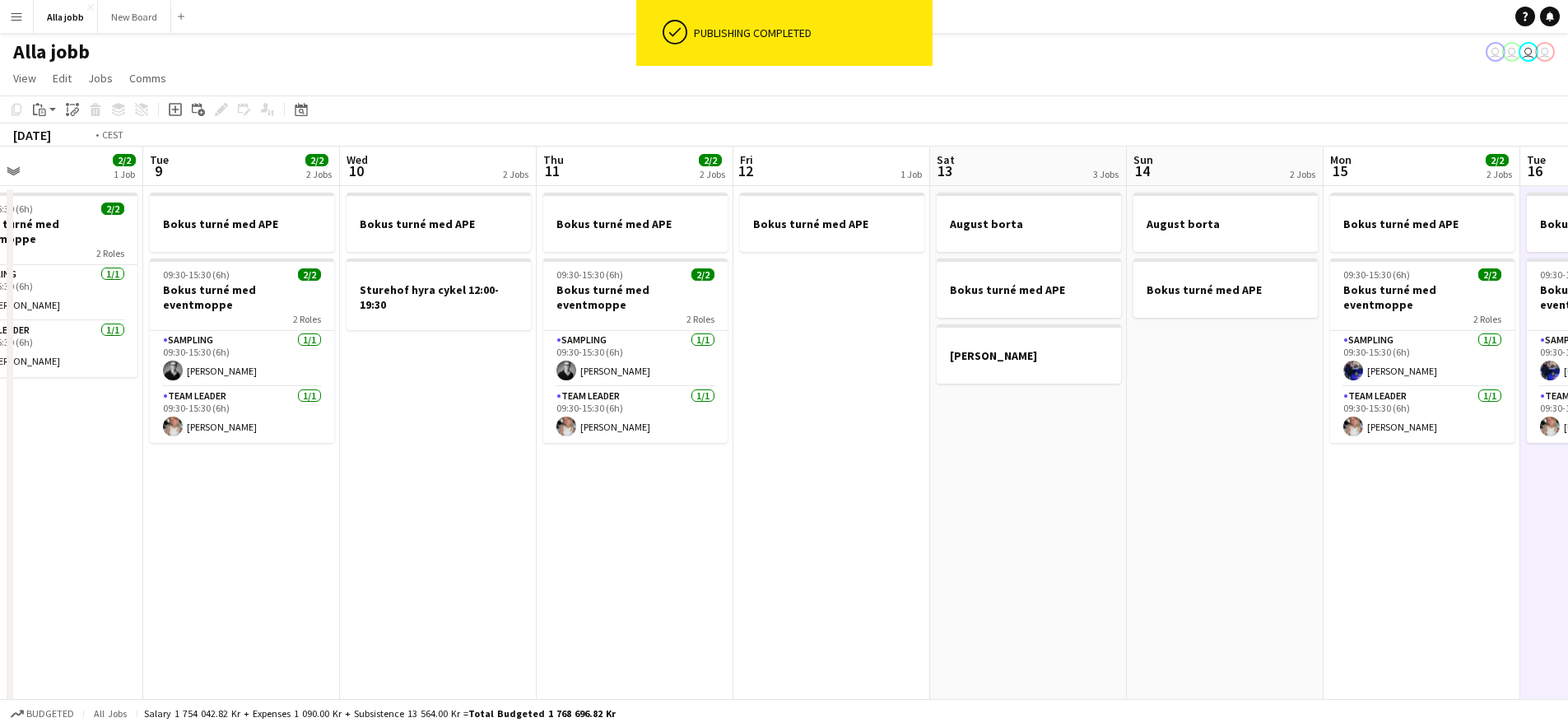
scroll to position [0, 421]
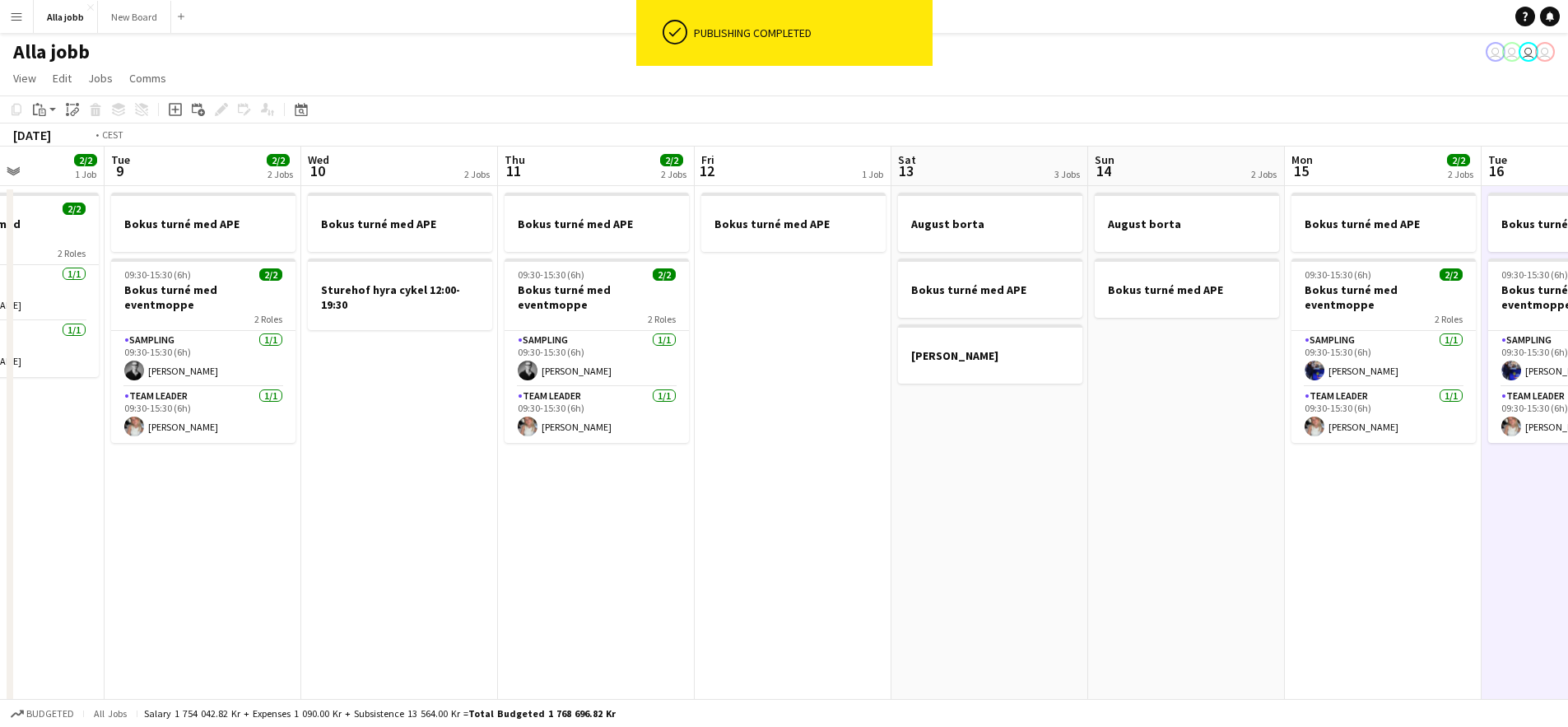
drag, startPoint x: 792, startPoint y: 451, endPoint x: 1104, endPoint y: 447, distance: 312.0
click at [1015, 446] on app-calendar-viewport "Sat 6 3/3 3 Jobs Sun 7 1 Job Mon 8 2/2 1 Job Tue 9 2/2 2 Jobs Wed 10 2 Jobs Thu…" at bounding box center [784, 529] width 1568 height 765
